Goal: Task Accomplishment & Management: Use online tool/utility

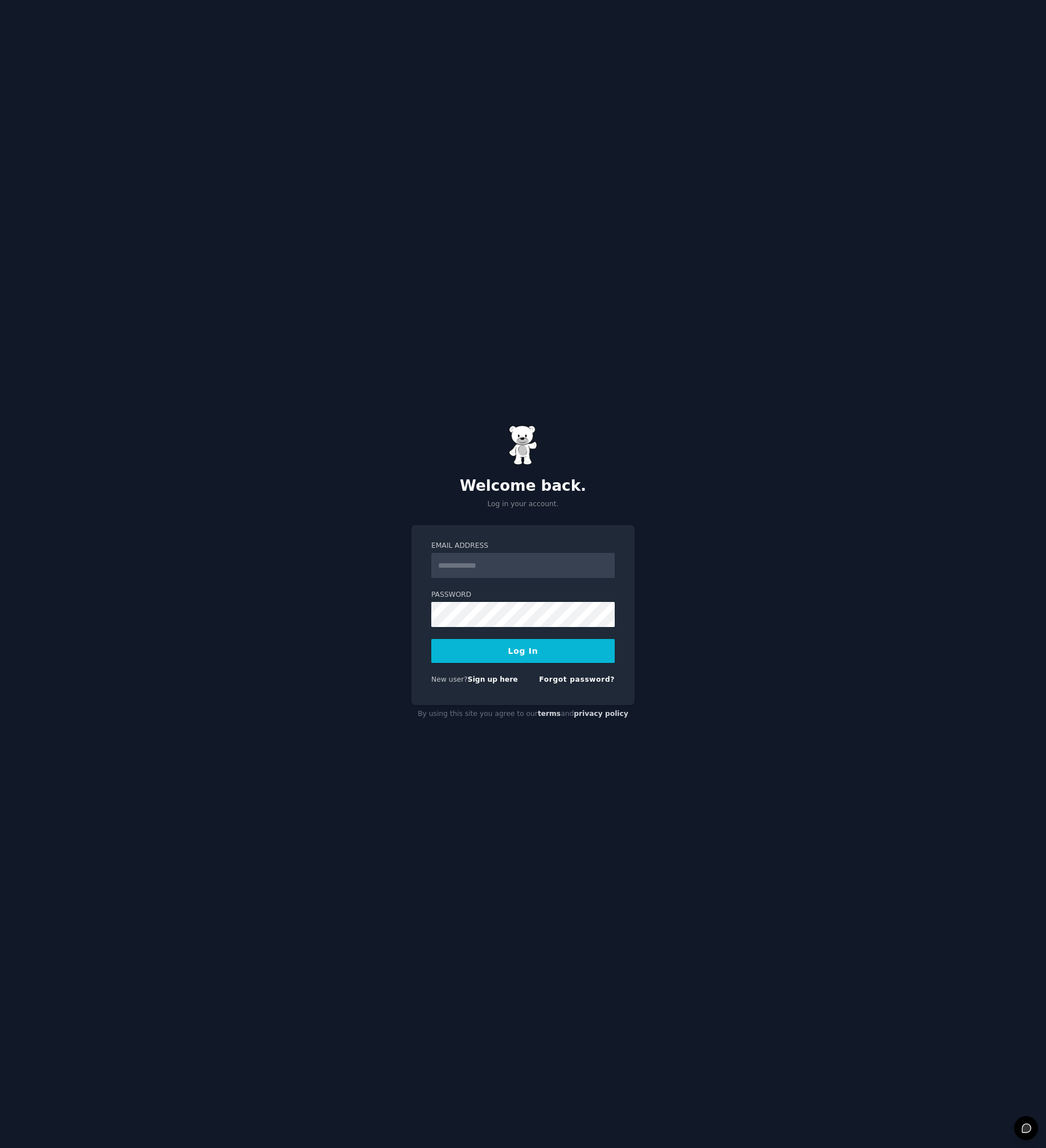
type input "**********"
click at [520, 647] on button "Log In" at bounding box center [523, 651] width 184 height 24
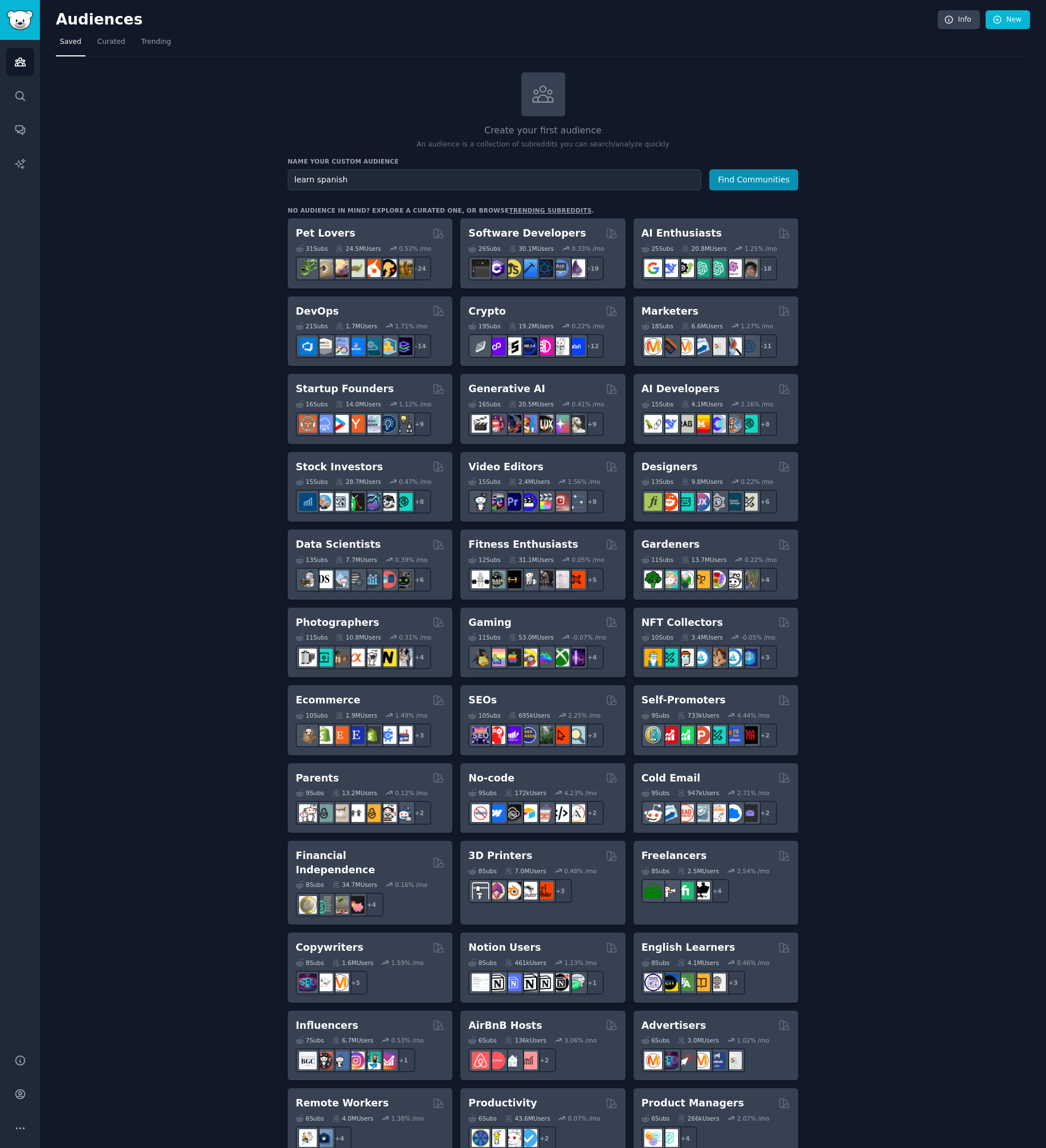
type input "learn spanish"
click at [709, 169] on button "Find Communities" at bounding box center [754, 179] width 89 height 21
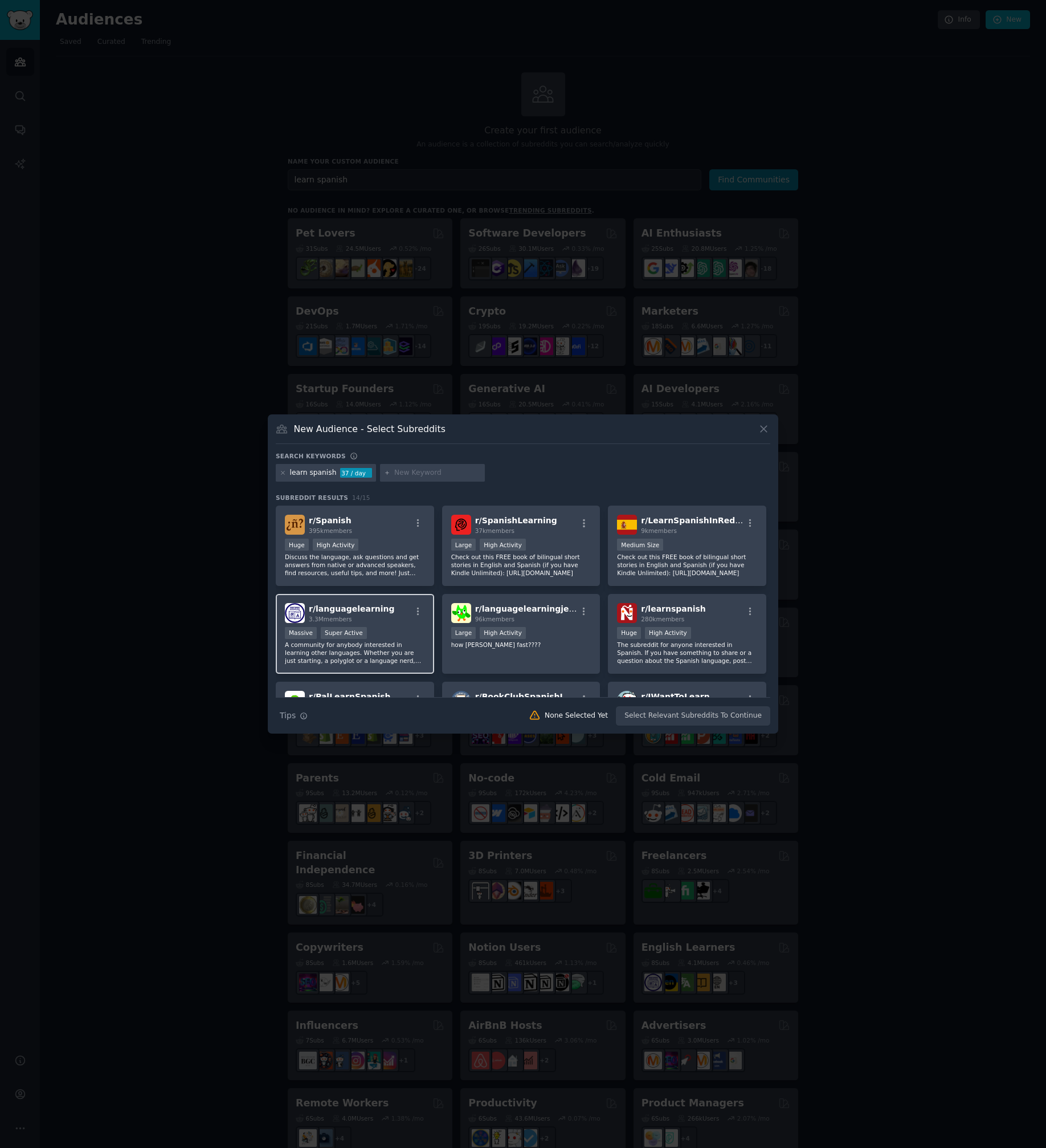
click at [381, 630] on div ">= 95th percentile for submissions / day Massive Super Active" at bounding box center [354, 634] width 140 height 14
click at [558, 632] on div ">= 80th percentile for submissions / day Large High Activity" at bounding box center [521, 634] width 140 height 14
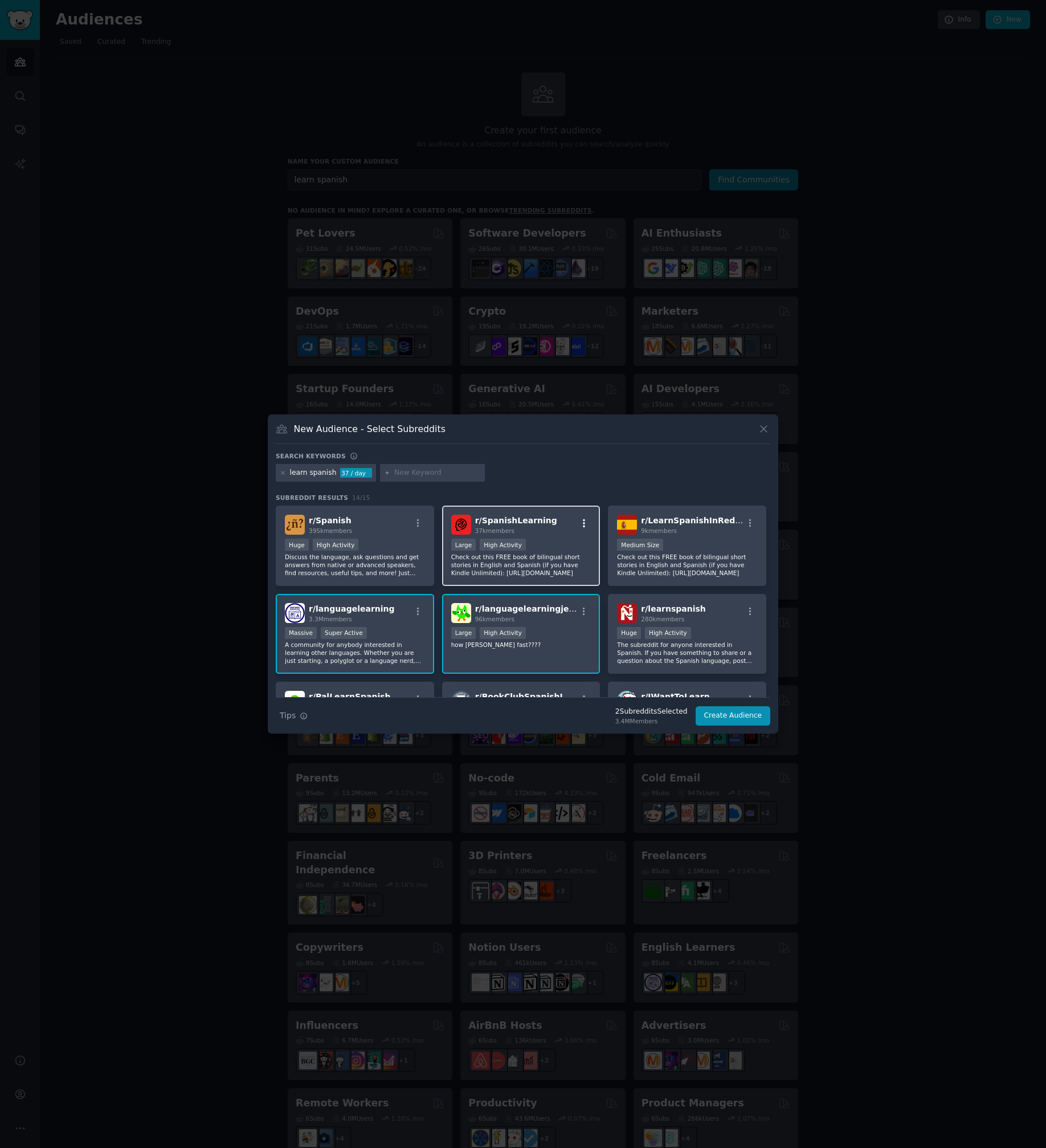
click at [583, 521] on icon "button" at bounding box center [584, 523] width 2 height 8
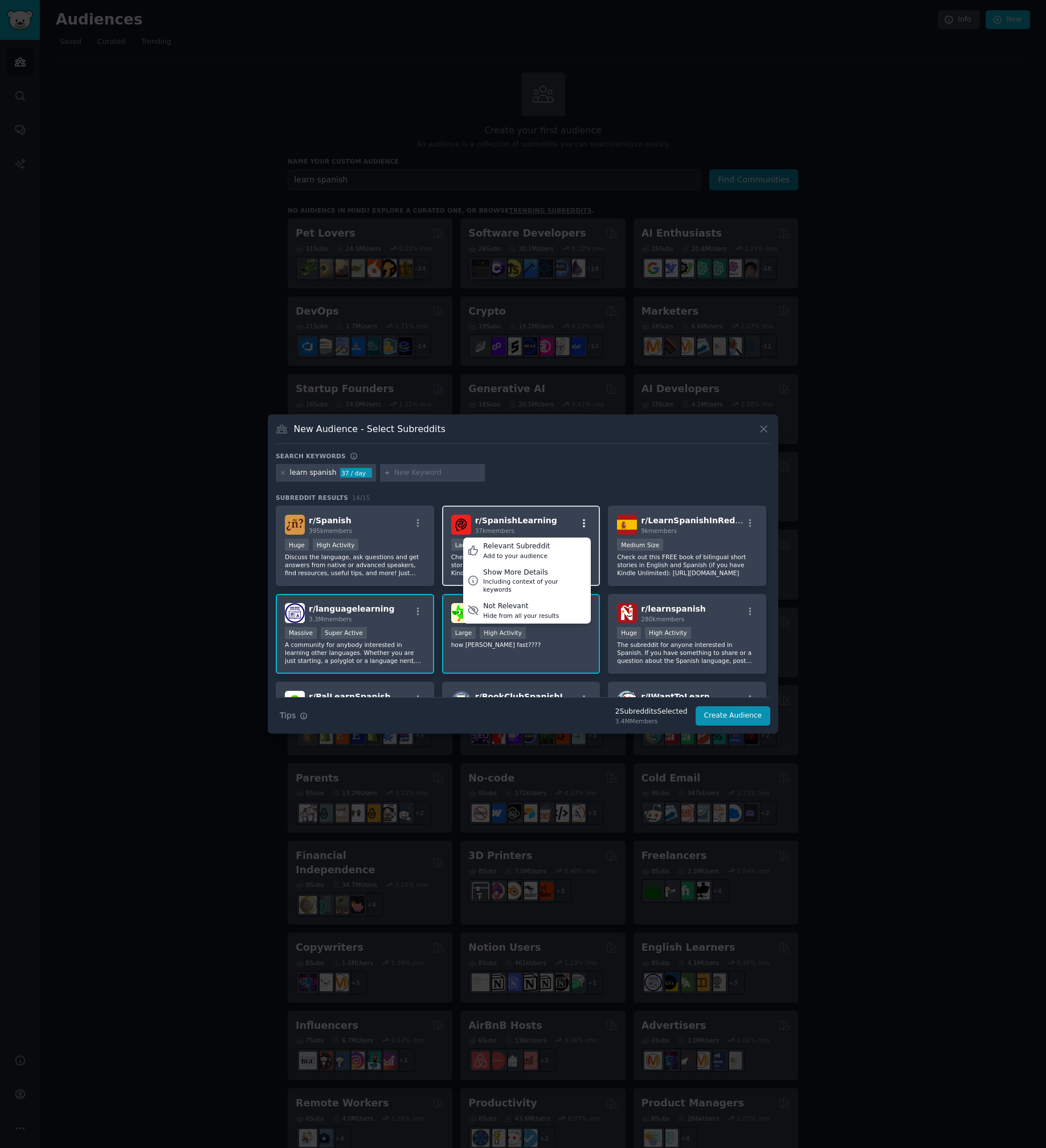
click at [583, 521] on icon "button" at bounding box center [584, 523] width 2 height 8
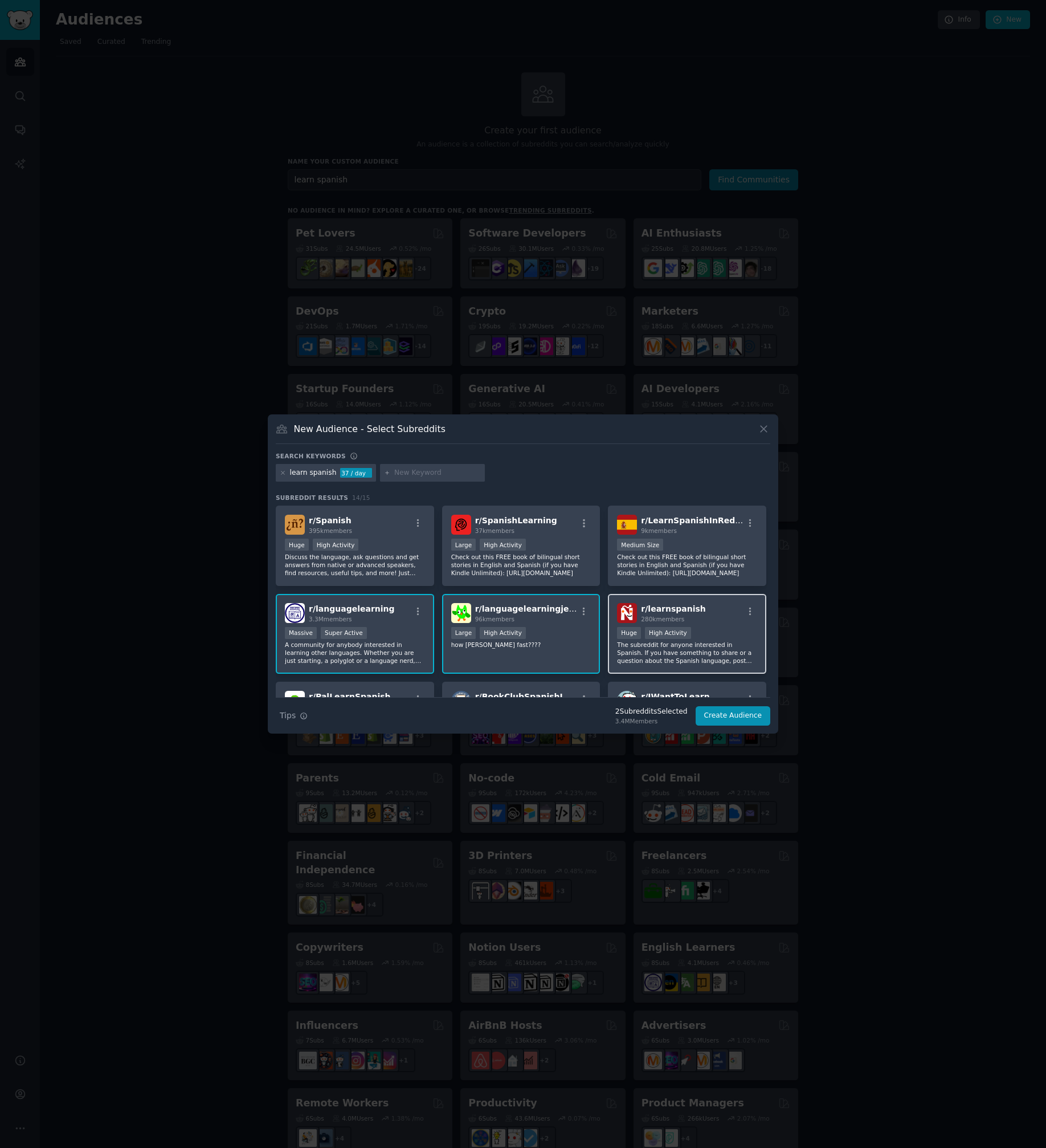
click at [709, 633] on div "Huge High Activity" at bounding box center [687, 634] width 140 height 14
click at [739, 718] on button "Create Audience" at bounding box center [733, 715] width 75 height 19
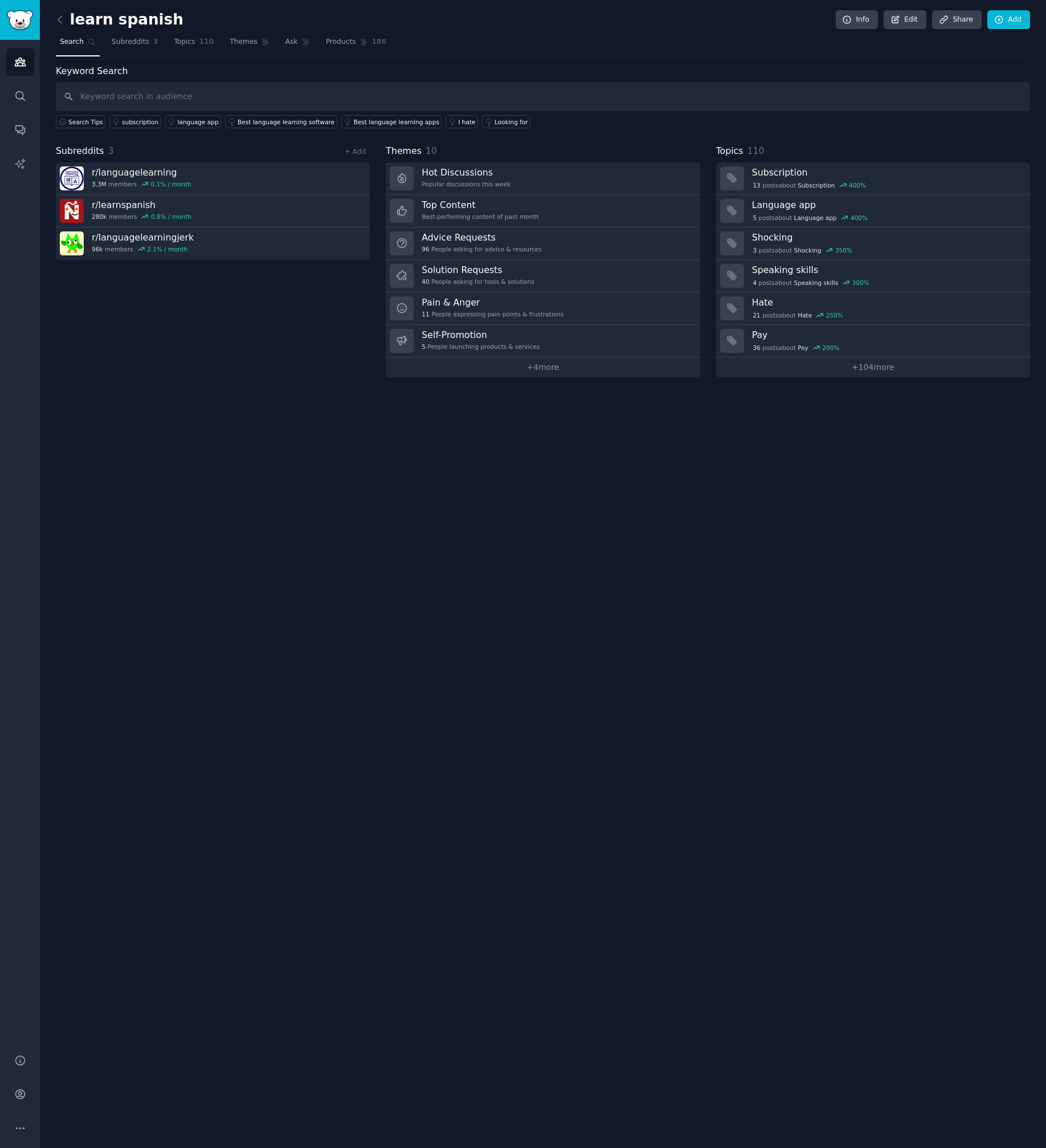
click at [237, 639] on div "learn spanish Info Edit Share Add Search Subreddits 3 Topics 110 Themes Ask Pro…" at bounding box center [543, 574] width 1006 height 1148
click at [458, 121] on div "I hate" at bounding box center [467, 122] width 17 height 8
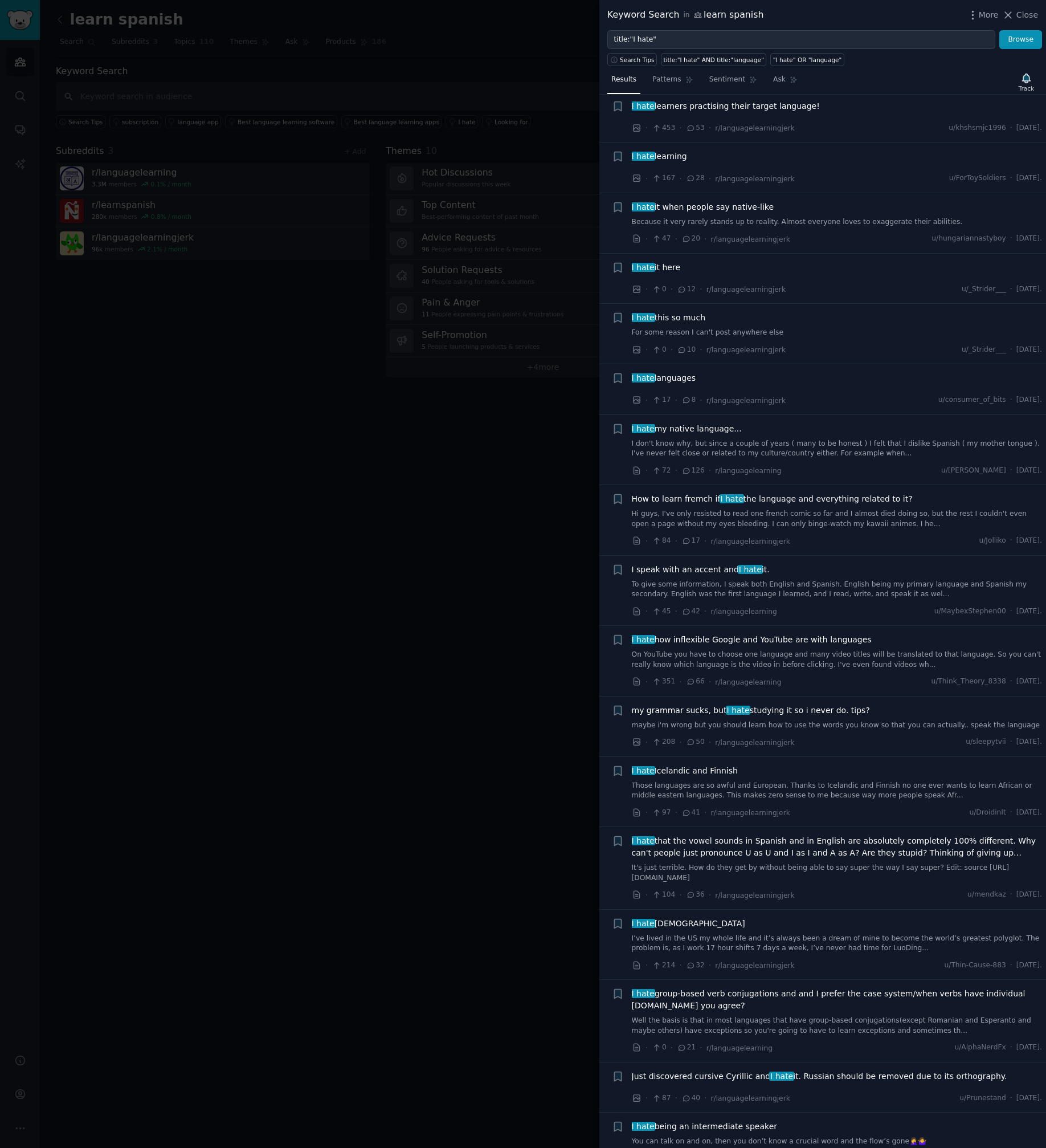
scroll to position [1074, 0]
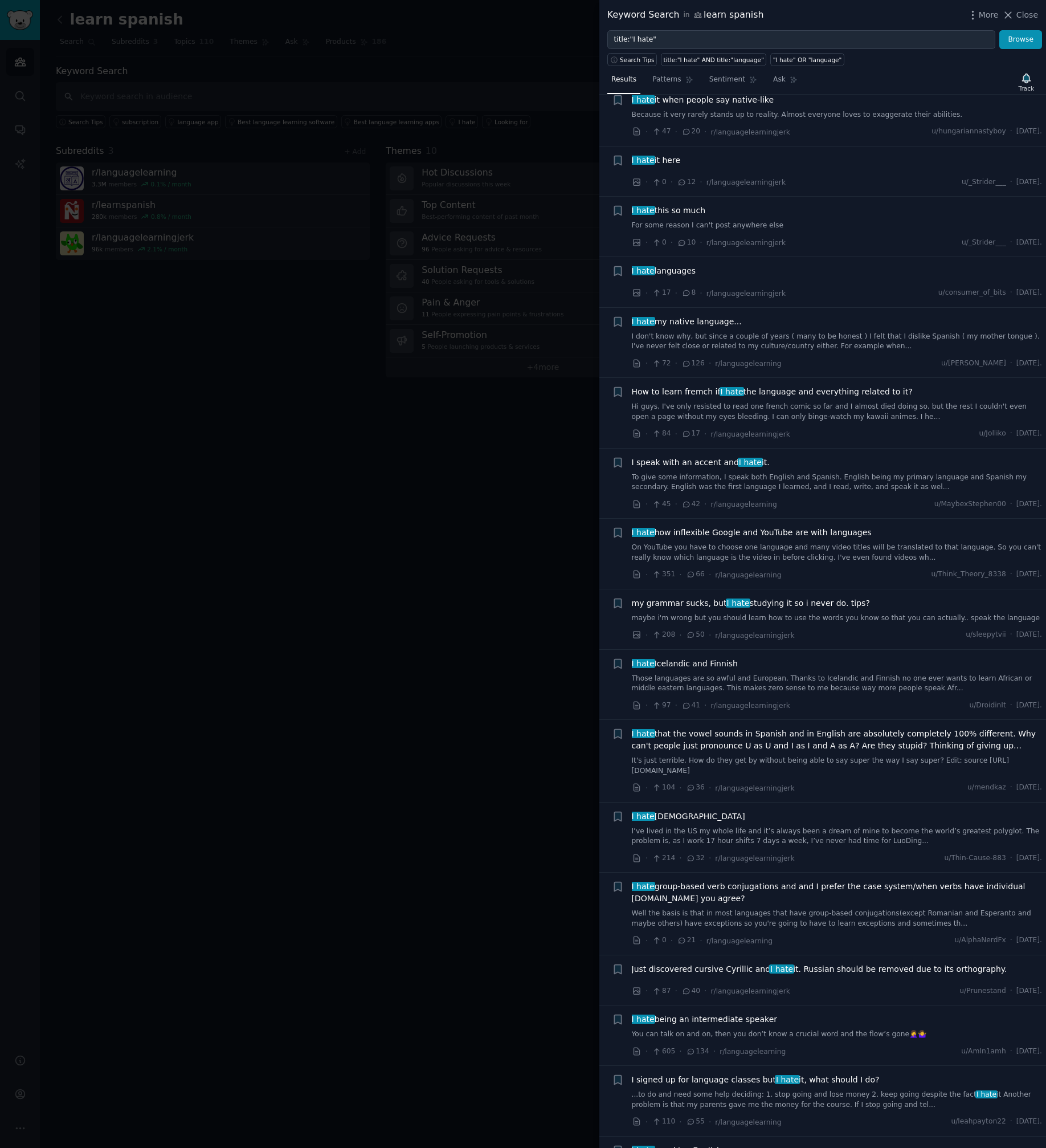
click at [450, 529] on div at bounding box center [523, 574] width 1046 height 1148
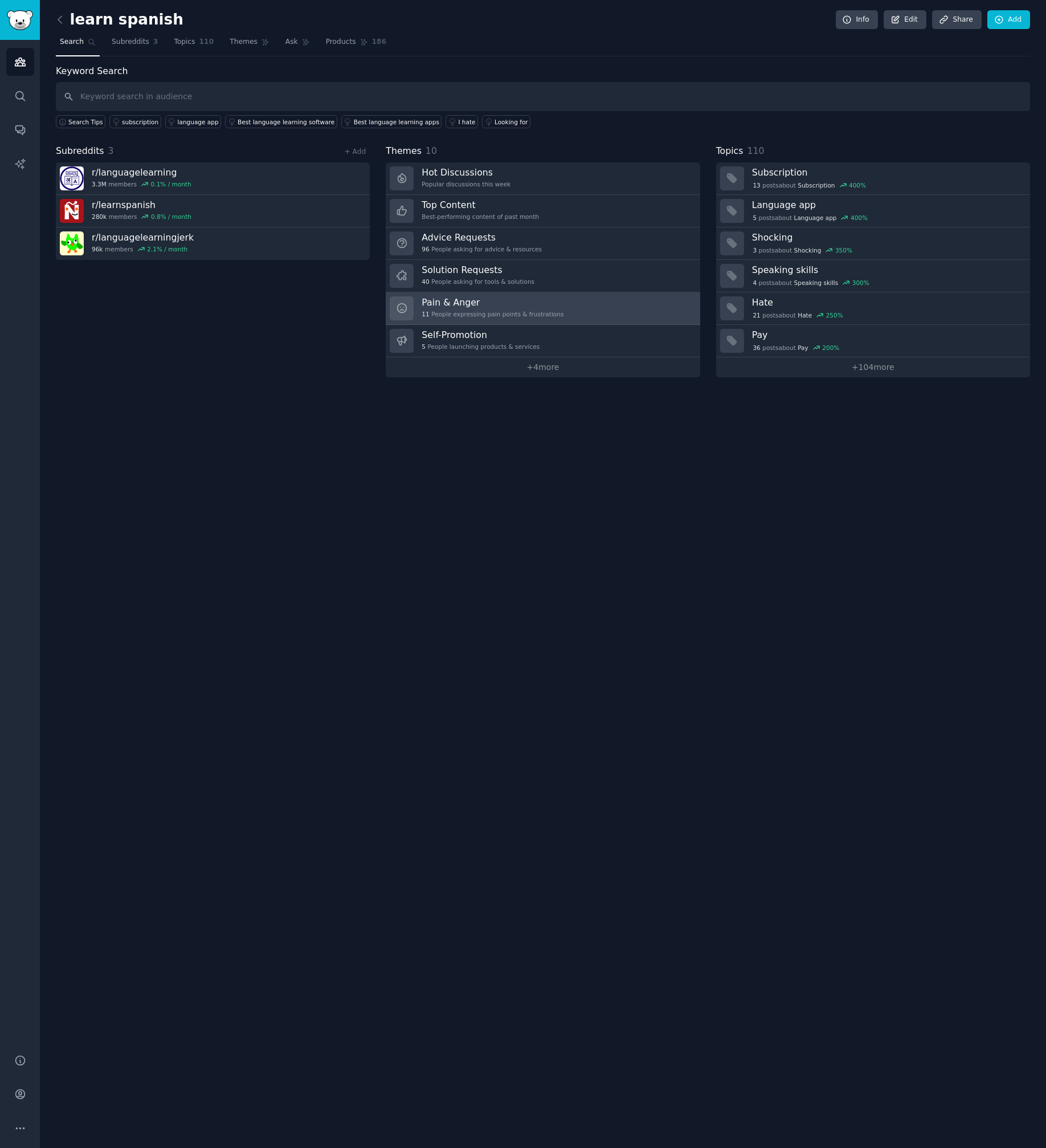
click at [552, 302] on h3 "Pain & Anger" at bounding box center [492, 302] width 142 height 12
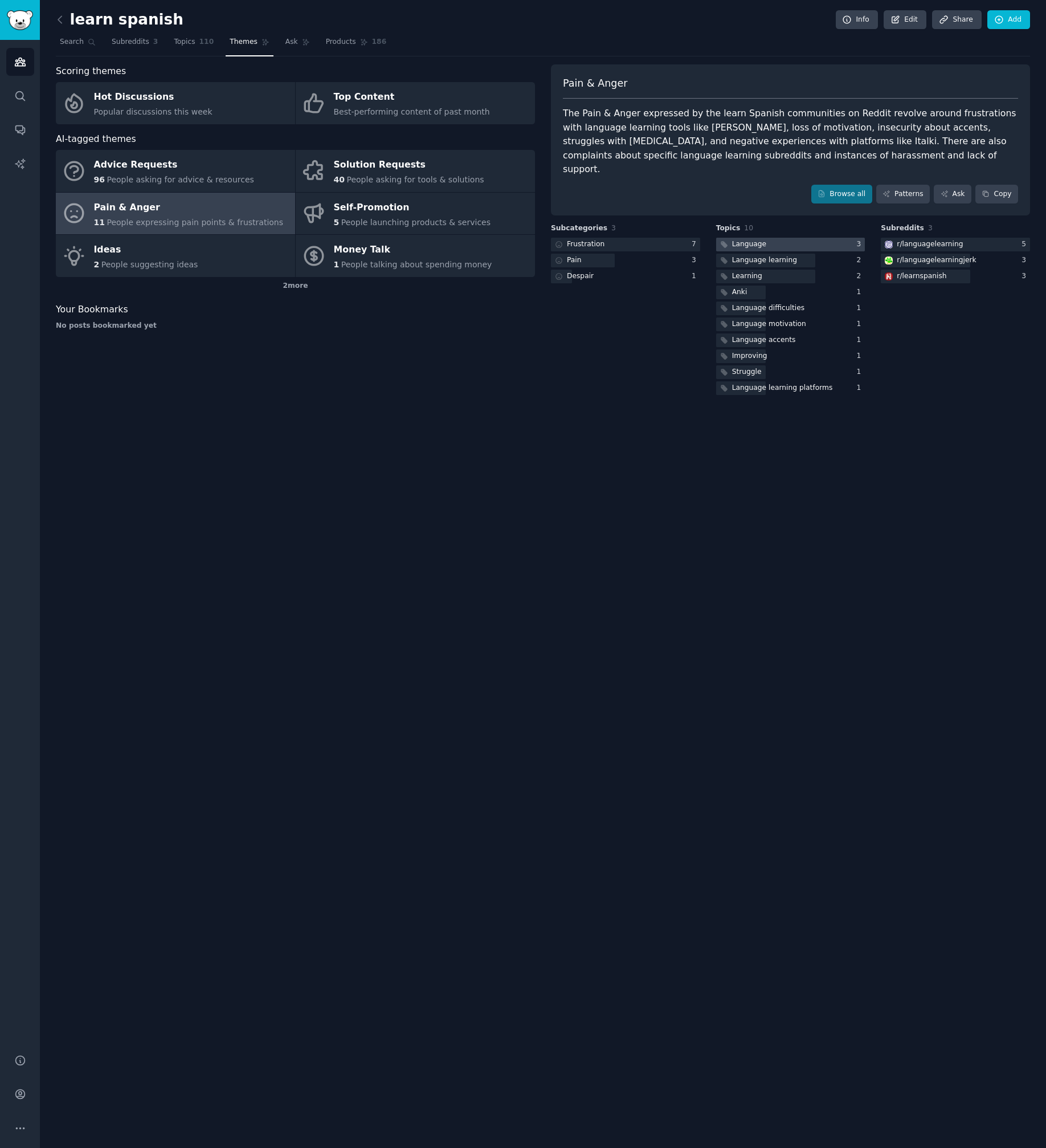
click at [782, 237] on div at bounding box center [791, 244] width 150 height 14
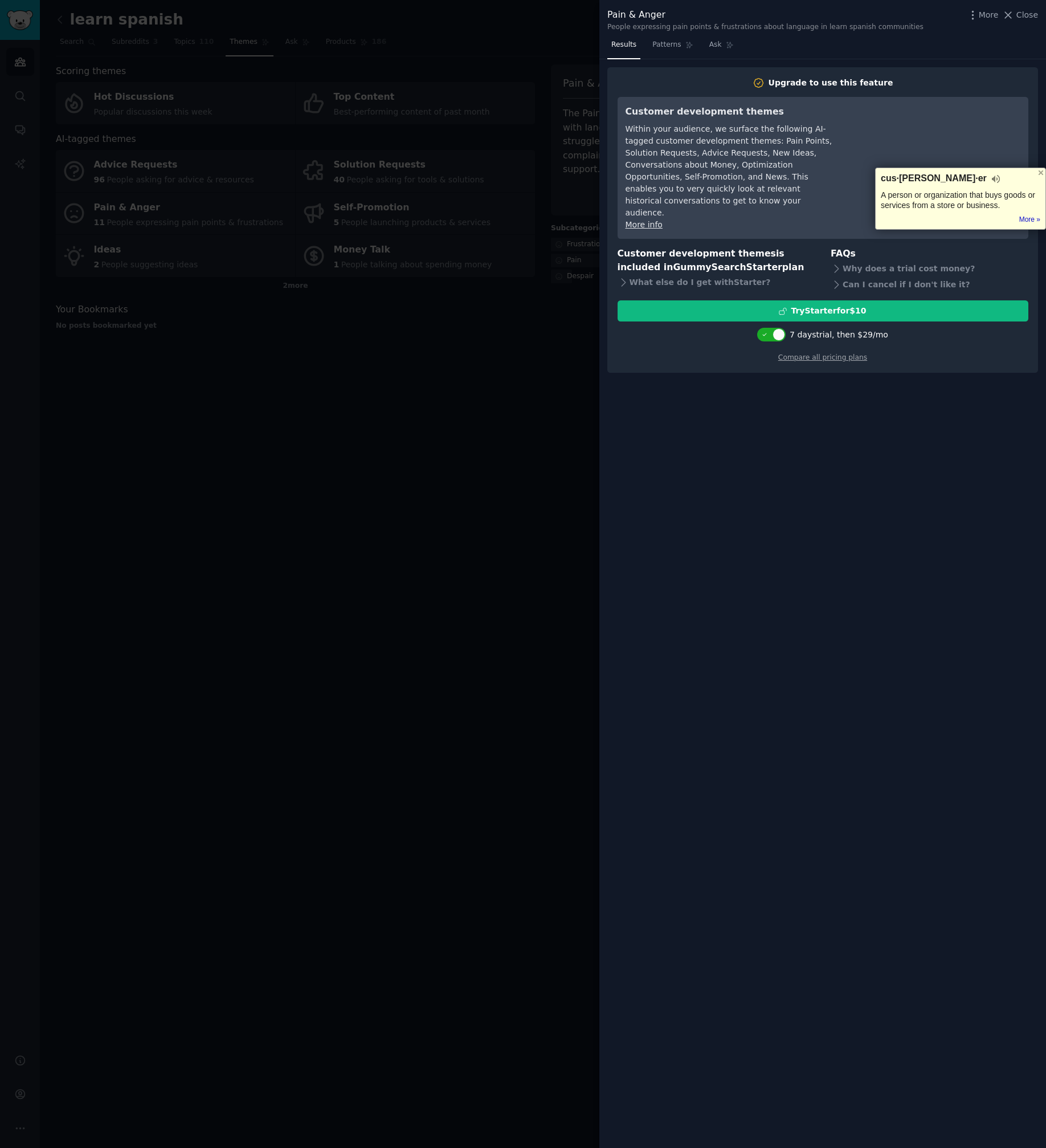
click at [475, 404] on div at bounding box center [523, 574] width 1046 height 1148
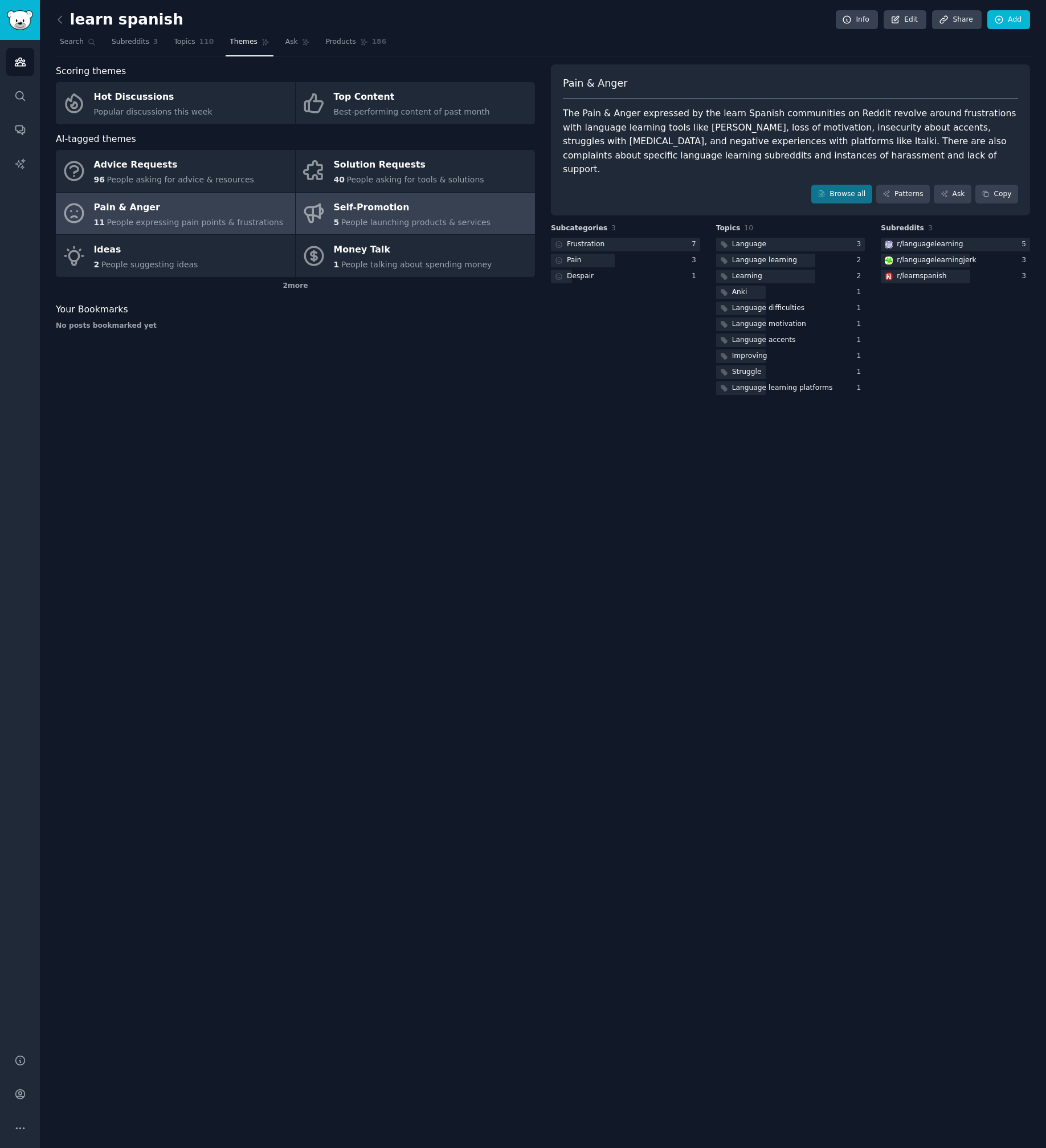
click at [396, 209] on div "Self-Promotion" at bounding box center [413, 208] width 157 height 19
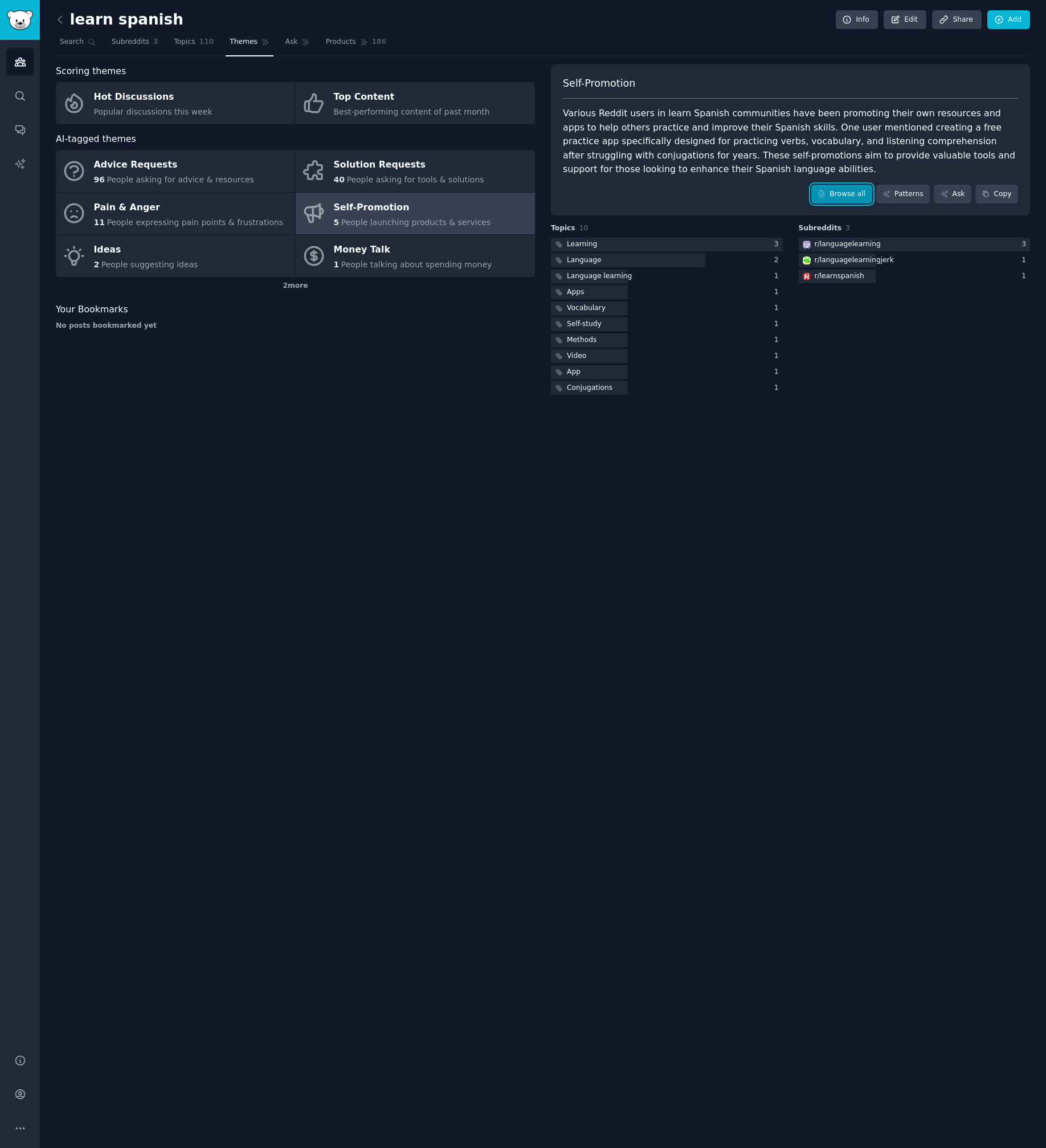
click at [845, 195] on link "Browse all" at bounding box center [841, 194] width 61 height 19
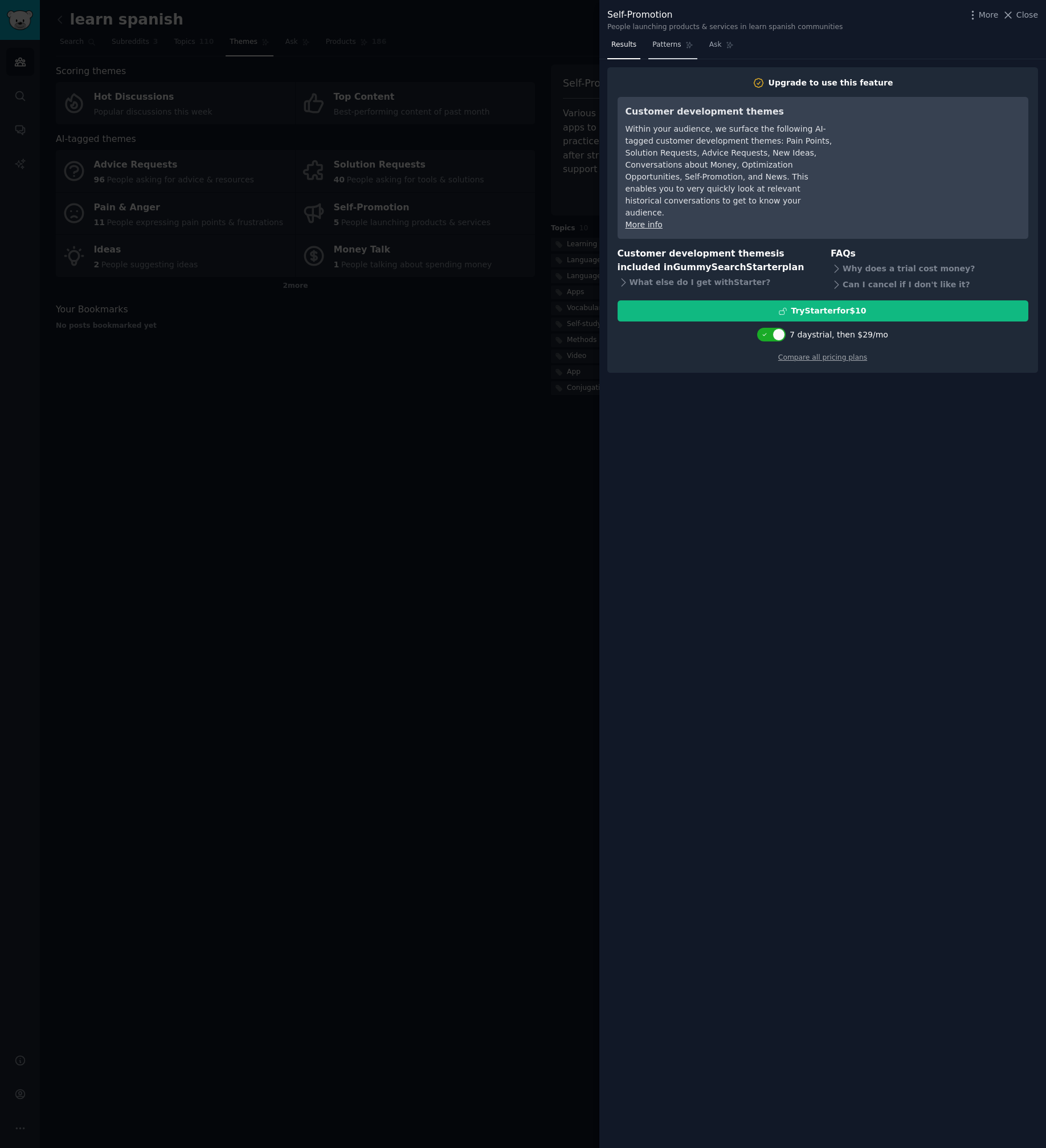
click at [673, 50] on span "Patterns" at bounding box center [666, 44] width 29 height 10
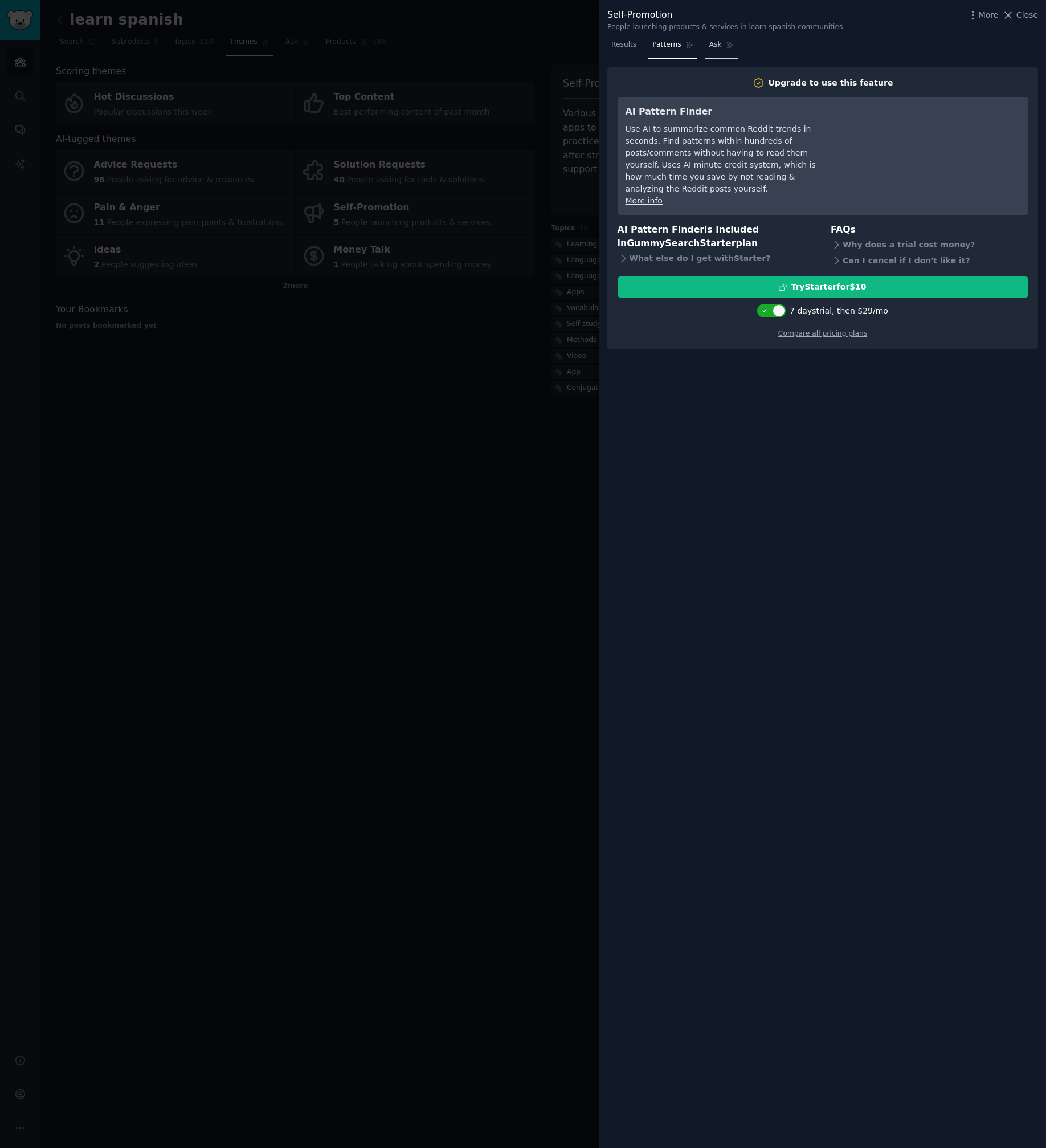
click at [715, 46] on span "Ask" at bounding box center [716, 44] width 12 height 10
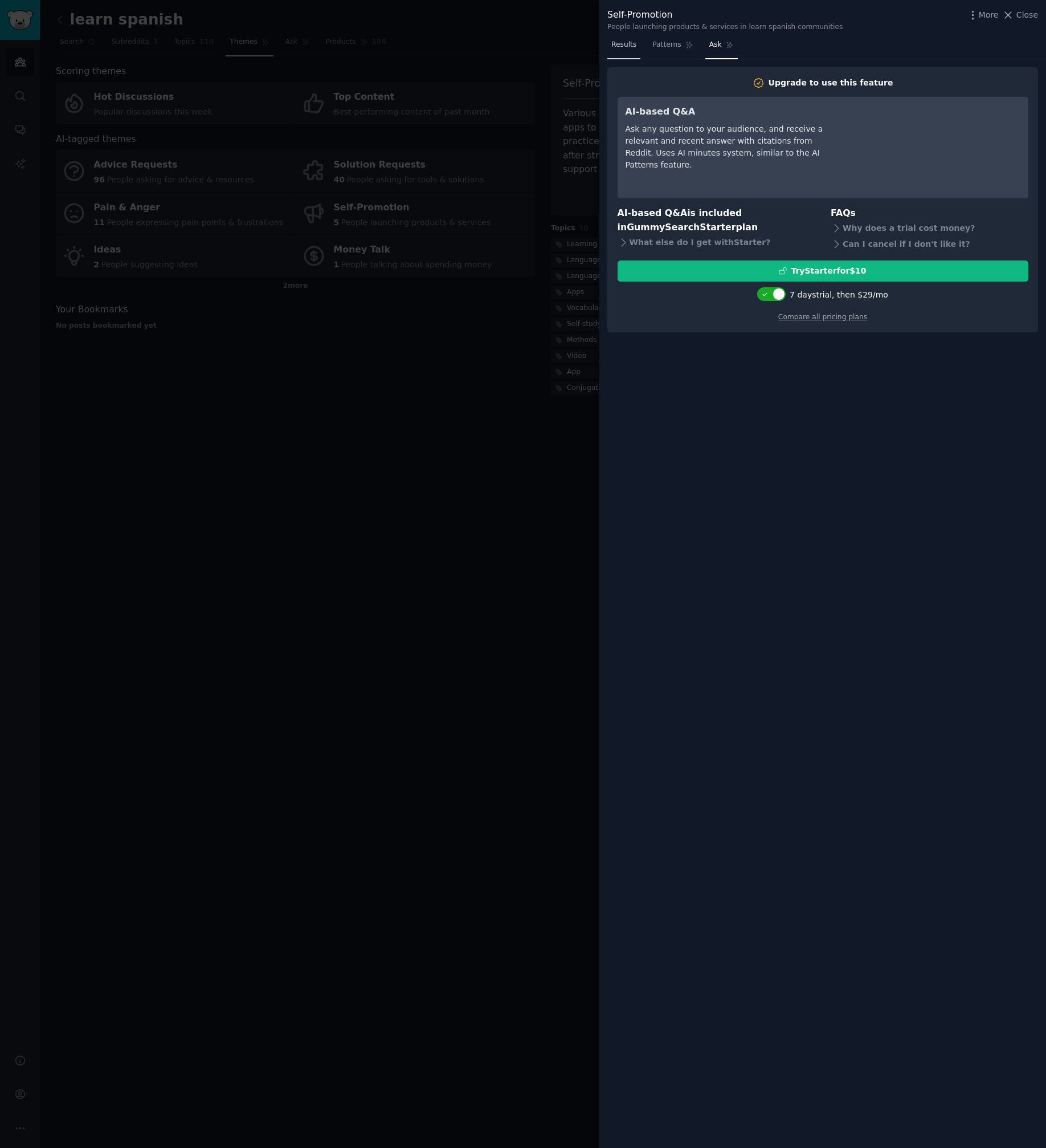
click at [628, 42] on span "Results" at bounding box center [623, 44] width 25 height 10
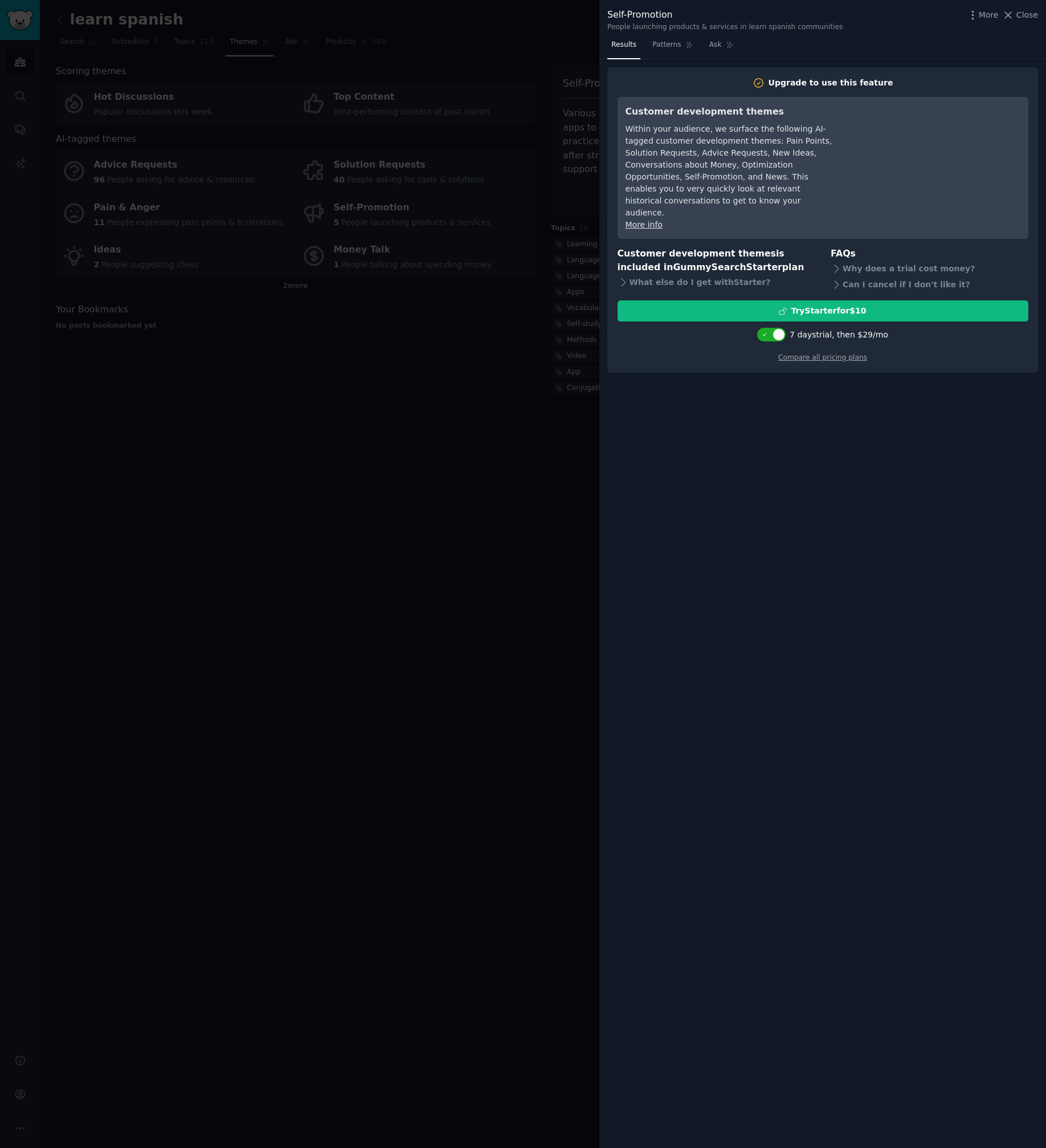
click at [465, 527] on div at bounding box center [523, 574] width 1046 height 1148
